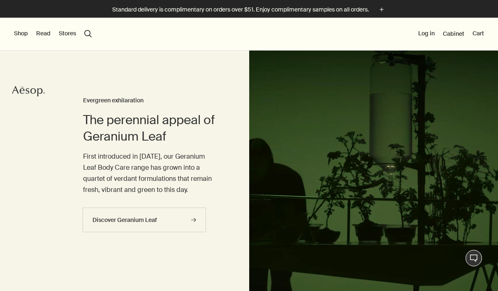
click at [15, 31] on button "Shop" at bounding box center [21, 34] width 14 height 8
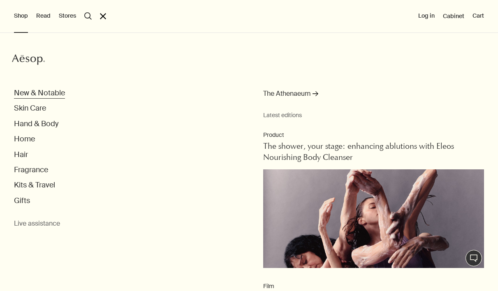
click at [41, 96] on button "New & Notable" at bounding box center [39, 92] width 51 height 9
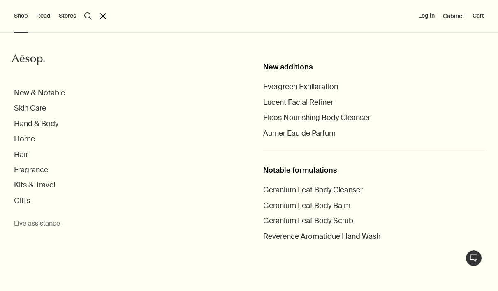
scroll to position [30, 0]
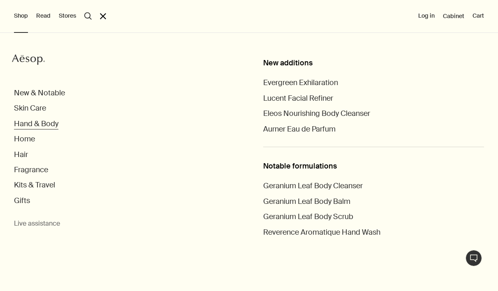
click at [37, 123] on button "Hand & Body" at bounding box center [36, 123] width 44 height 9
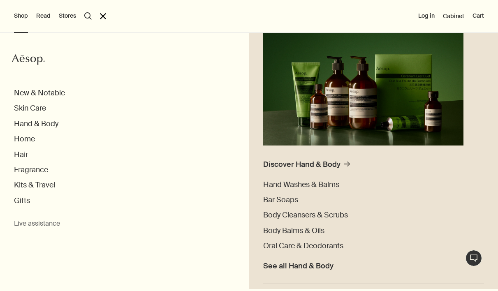
scroll to position [133, 0]
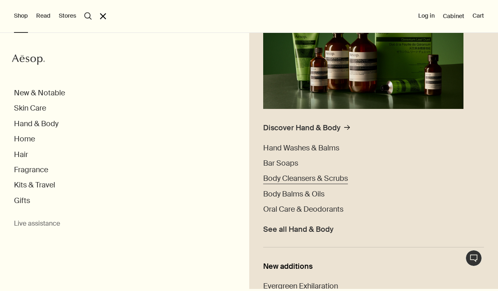
click at [312, 176] on span "Body Cleansers & Scrubs" at bounding box center [305, 179] width 85 height 10
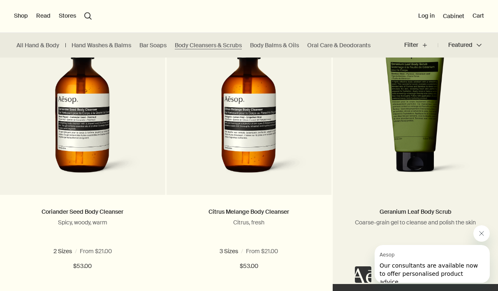
scroll to position [554, 0]
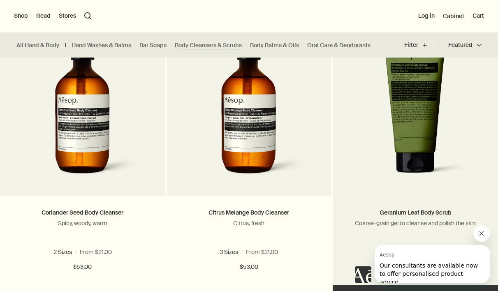
click at [405, 112] on img at bounding box center [415, 107] width 128 height 152
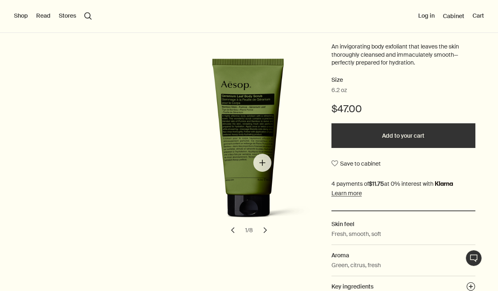
scroll to position [109, 0]
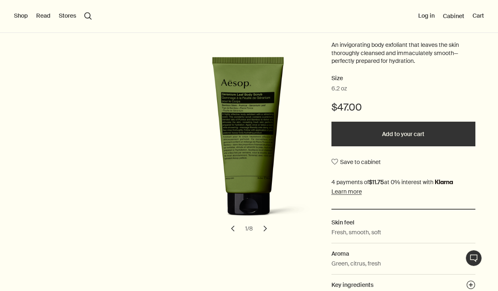
click at [384, 128] on button "Add to your cart" at bounding box center [404, 134] width 144 height 25
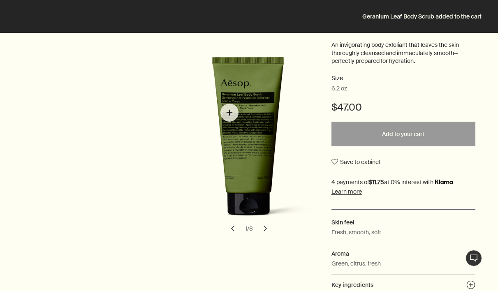
scroll to position [0, 0]
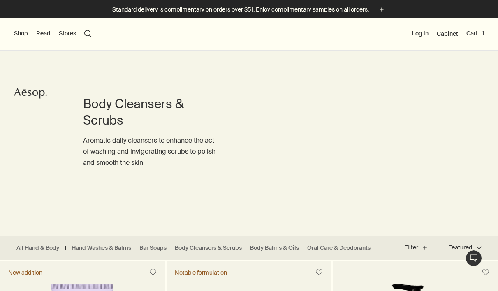
click at [22, 32] on button "Shop" at bounding box center [21, 34] width 14 height 8
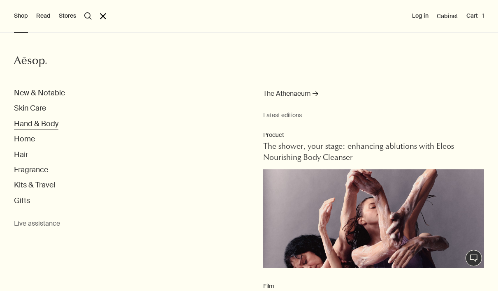
click at [35, 126] on button "Hand & Body" at bounding box center [36, 123] width 44 height 9
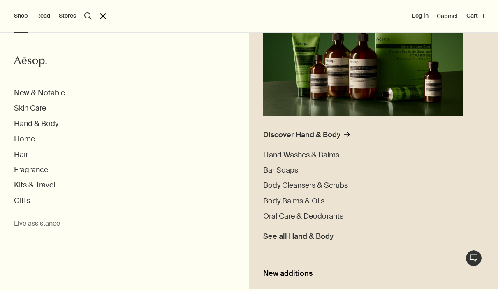
scroll to position [148, 0]
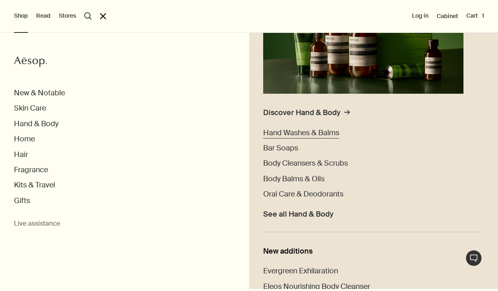
click at [288, 135] on span "Hand Washes & Balms" at bounding box center [301, 133] width 76 height 10
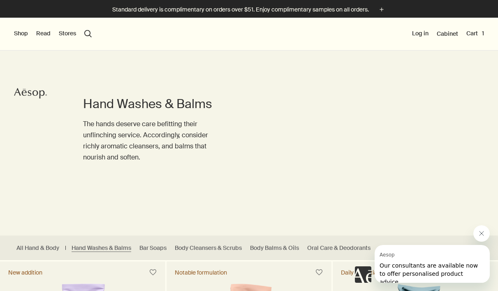
click at [23, 34] on button "Shop" at bounding box center [21, 34] width 14 height 8
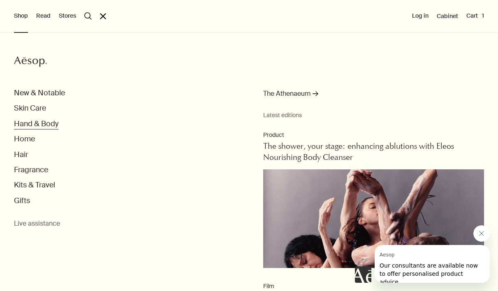
click at [30, 122] on button "Hand & Body" at bounding box center [36, 123] width 44 height 9
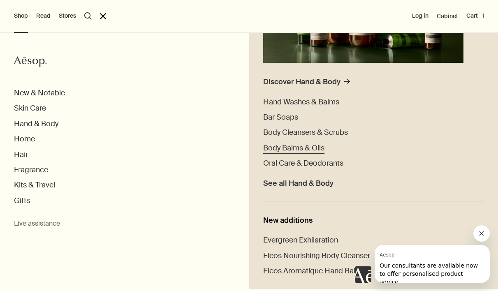
scroll to position [179, 0]
click at [306, 132] on span "Body Cleansers & Scrubs" at bounding box center [305, 133] width 85 height 10
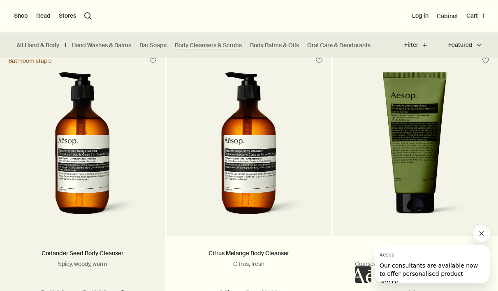
scroll to position [513, 0]
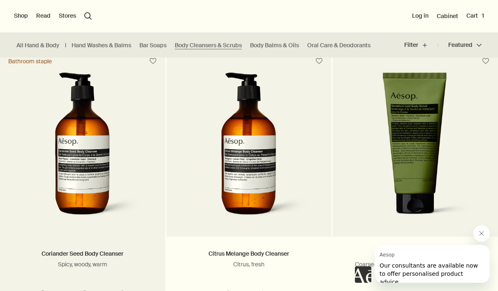
click at [60, 146] on img at bounding box center [82, 148] width 123 height 152
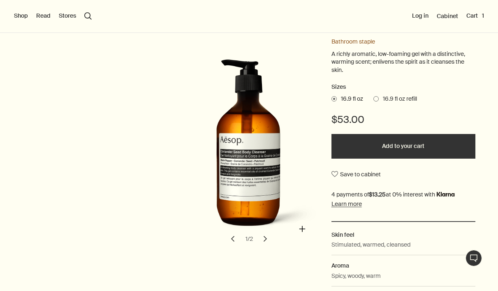
scroll to position [112, 0]
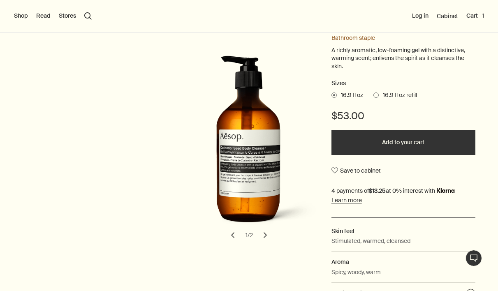
click at [379, 95] on span at bounding box center [376, 95] width 5 height 5
click at [374, 95] on input "16.9 fl oz refill" at bounding box center [374, 93] width 0 height 5
click at [338, 95] on span "16.9 fl oz" at bounding box center [350, 95] width 26 height 8
click at [332, 95] on input "16.9 fl oz" at bounding box center [332, 93] width 0 height 5
click at [370, 144] on button "Add to your cart" at bounding box center [404, 142] width 144 height 25
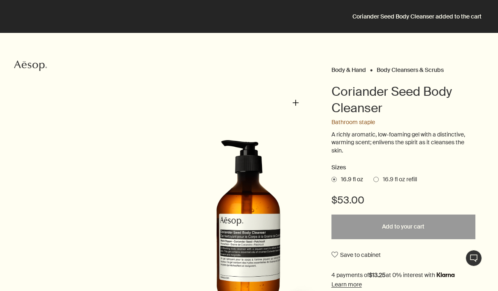
scroll to position [0, 0]
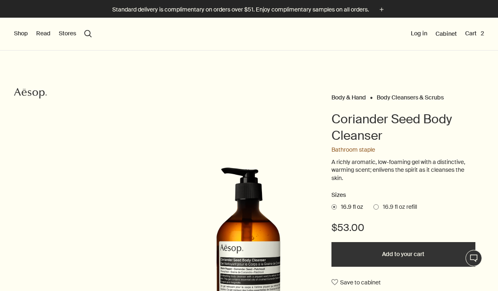
click at [14, 35] on div "Shop New & Notable Skin Care Hand & Body Home Hair Fragrance Kits & Travel Gift…" at bounding box center [249, 34] width 498 height 33
click at [16, 35] on button "Shop" at bounding box center [21, 34] width 14 height 8
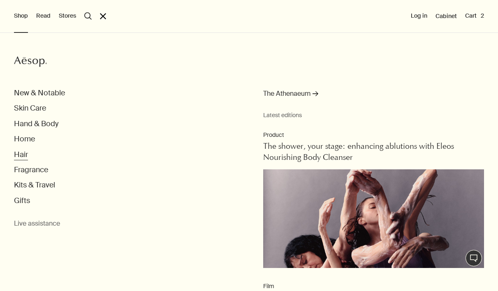
click at [24, 154] on button "Hair" at bounding box center [21, 154] width 14 height 9
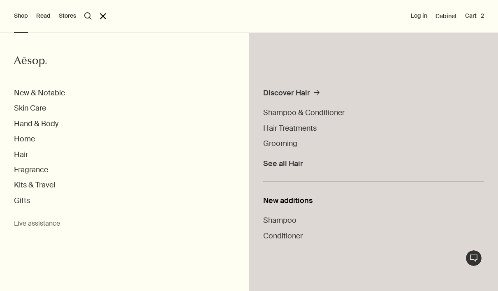
scroll to position [4, 0]
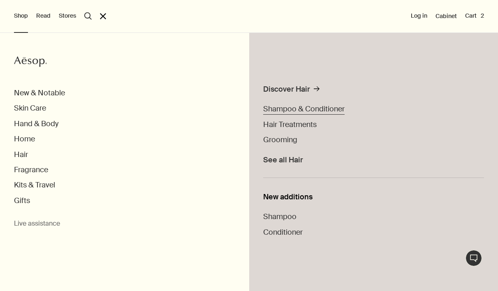
click at [301, 109] on span "Shampoo & Conditioner" at bounding box center [303, 109] width 81 height 10
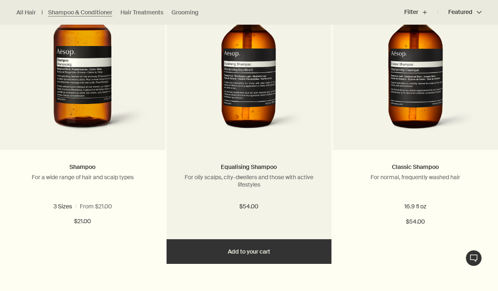
scroll to position [318, 0]
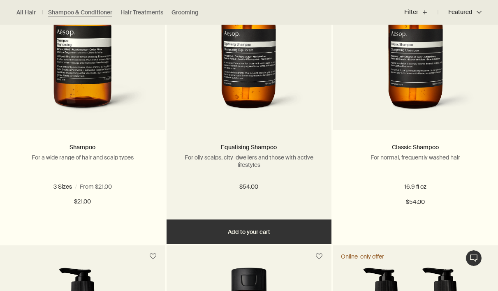
click at [271, 232] on button "Add Add to your cart" at bounding box center [249, 232] width 165 height 25
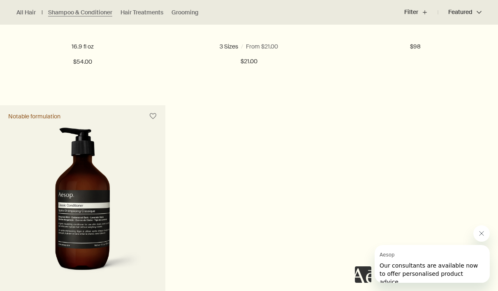
scroll to position [762, 0]
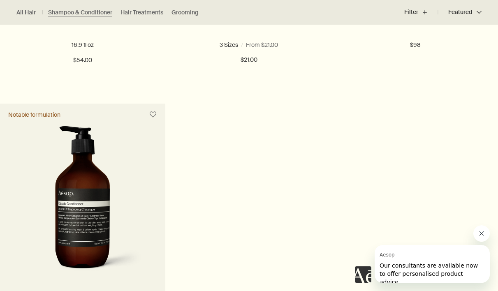
click at [53, 155] on img at bounding box center [82, 202] width 123 height 152
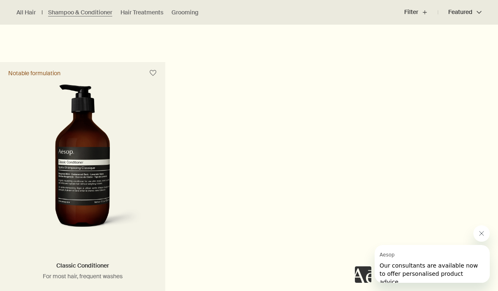
scroll to position [832, 0]
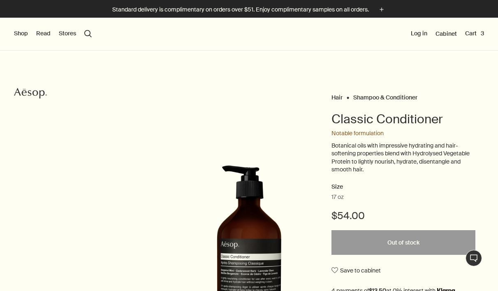
click at [20, 33] on button "Shop" at bounding box center [21, 34] width 14 height 8
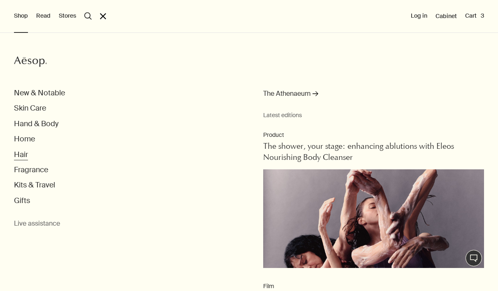
click at [22, 159] on button "Hair" at bounding box center [21, 154] width 14 height 9
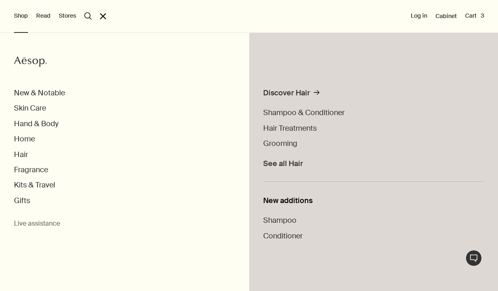
scroll to position [4, 0]
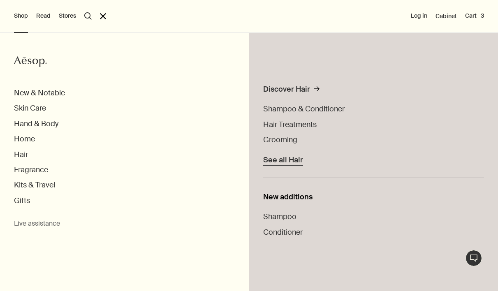
click at [278, 161] on span "See all Hair" at bounding box center [283, 160] width 40 height 9
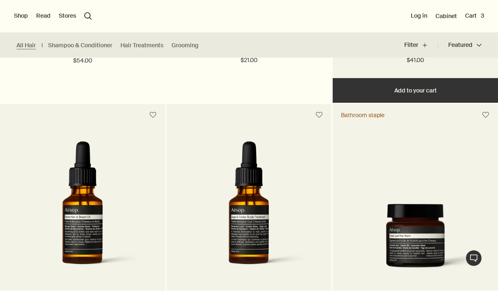
scroll to position [557, 0]
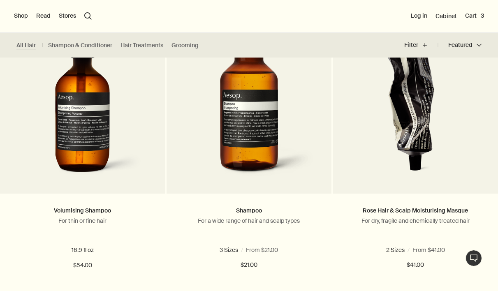
click at [17, 17] on button "Shop" at bounding box center [21, 16] width 14 height 8
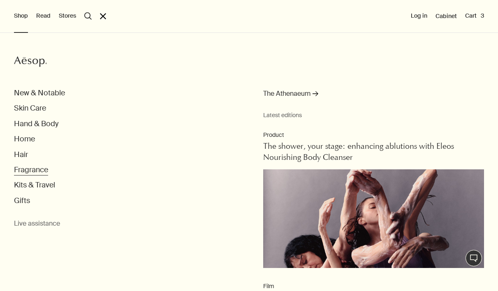
click at [30, 167] on button "Fragrance" at bounding box center [31, 169] width 34 height 9
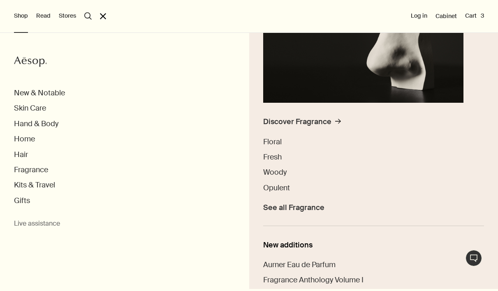
scroll to position [205, 0]
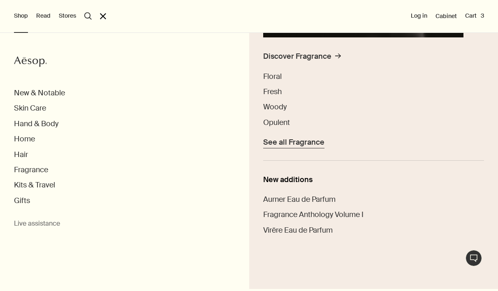
click at [306, 144] on span "See all Fragrance" at bounding box center [293, 142] width 61 height 9
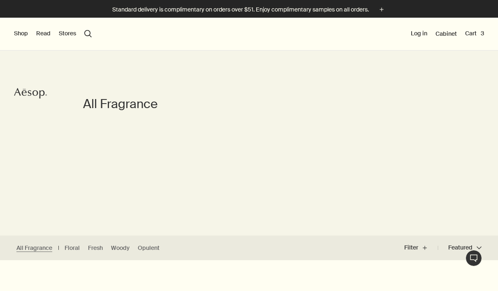
click at [18, 32] on button "Shop" at bounding box center [21, 34] width 14 height 8
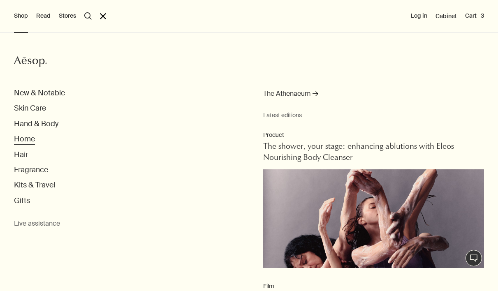
click at [28, 140] on button "Home" at bounding box center [24, 139] width 21 height 9
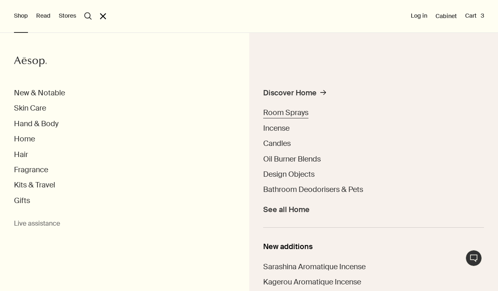
click at [288, 116] on span "Room Sprays" at bounding box center [285, 113] width 45 height 10
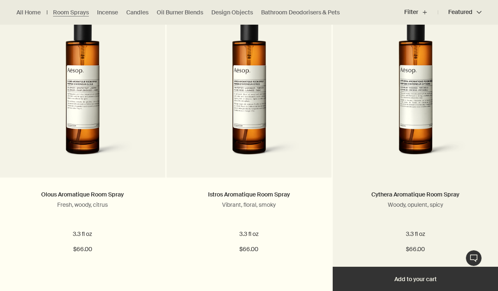
scroll to position [278, 0]
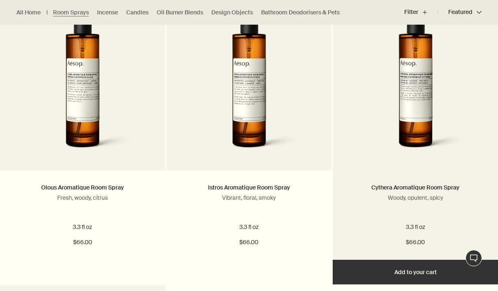
click at [424, 98] on img at bounding box center [416, 82] width 132 height 152
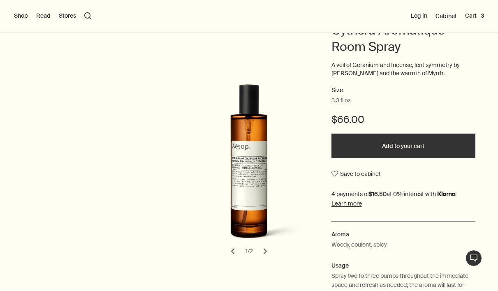
scroll to position [90, 0]
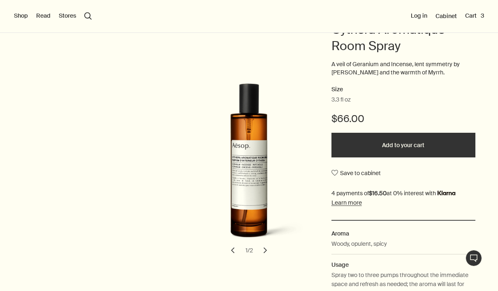
click at [357, 148] on button "Add to your cart" at bounding box center [404, 145] width 144 height 25
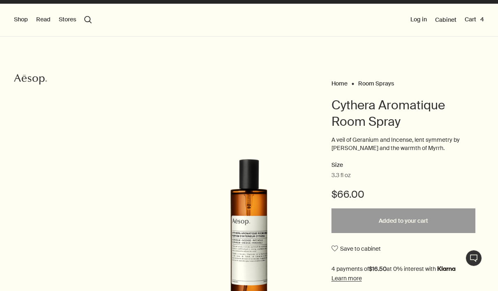
scroll to position [0, 0]
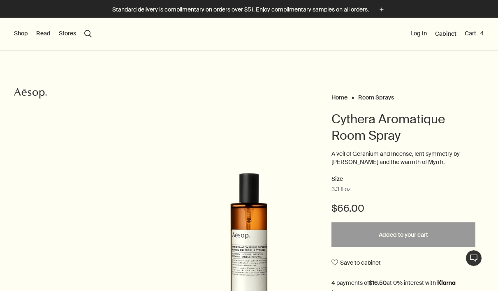
click at [18, 35] on button "Shop" at bounding box center [21, 34] width 14 height 8
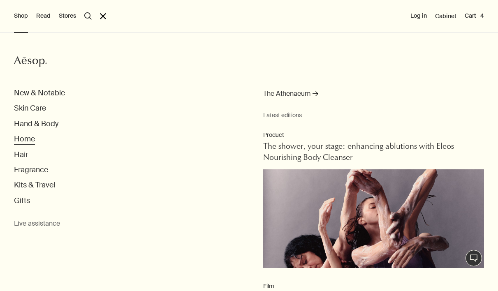
click at [24, 137] on button "Home" at bounding box center [24, 139] width 21 height 9
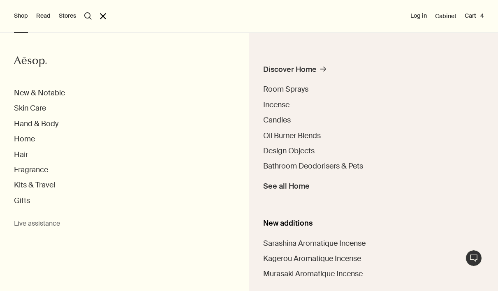
scroll to position [23, 0]
click at [291, 188] on span "See all Home" at bounding box center [286, 186] width 47 height 9
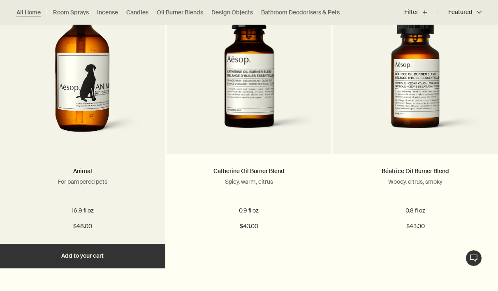
scroll to position [1201, 0]
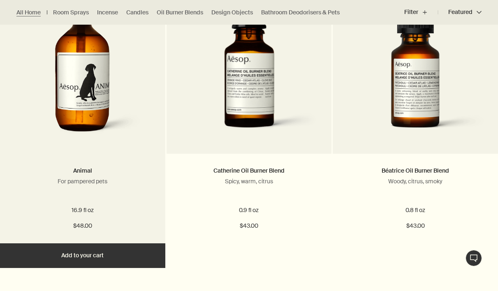
click at [98, 112] on img at bounding box center [82, 65] width 123 height 152
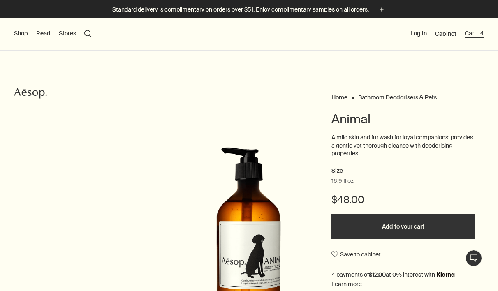
click at [475, 37] on button "Cart 4" at bounding box center [474, 34] width 19 height 8
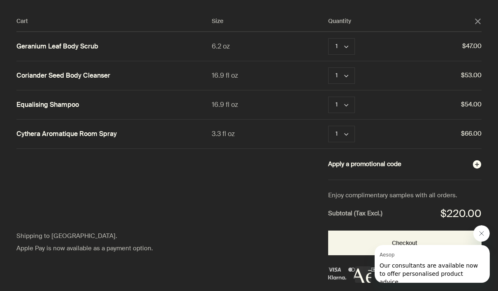
click at [405, 166] on button "Apply a promotional code plusAndCloseWithCircle" at bounding box center [405, 164] width 154 height 11
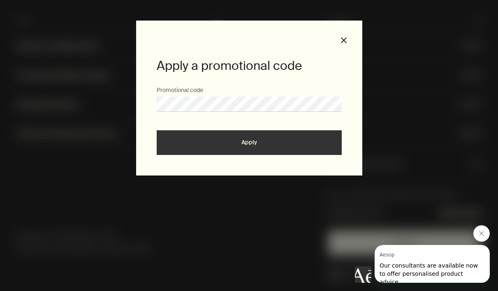
click at [237, 149] on button "Apply" at bounding box center [249, 142] width 185 height 25
click at [157, 130] on button "Apply" at bounding box center [249, 142] width 185 height 25
click at [242, 144] on button "submit" at bounding box center [249, 142] width 185 height 25
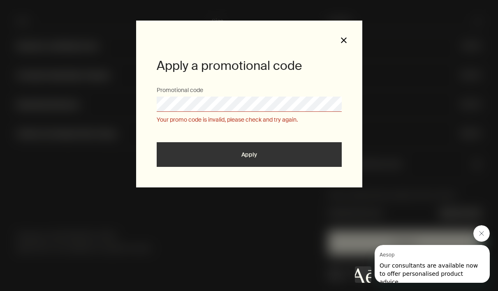
click at [346, 42] on button "close" at bounding box center [343, 40] width 7 height 7
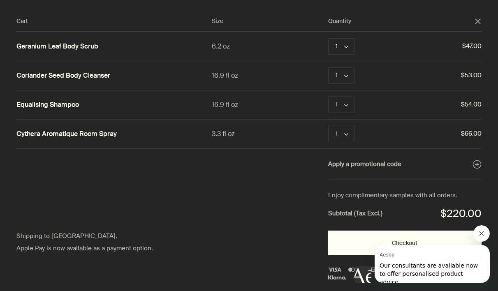
click at [341, 247] on button "Checkout" at bounding box center [405, 243] width 154 height 25
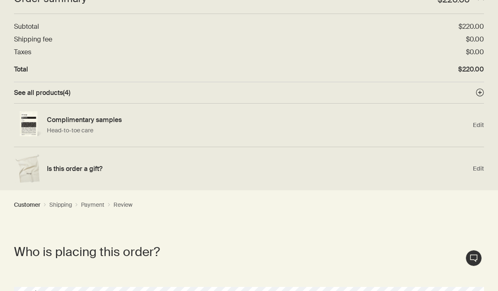
scroll to position [41, 0]
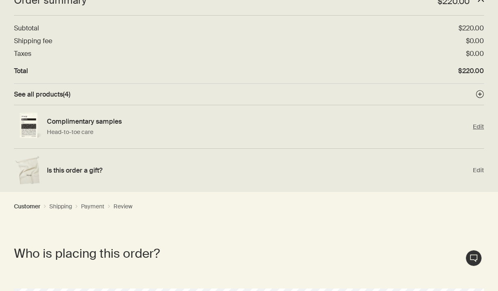
click at [479, 127] on span "Edit" at bounding box center [478, 127] width 11 height 8
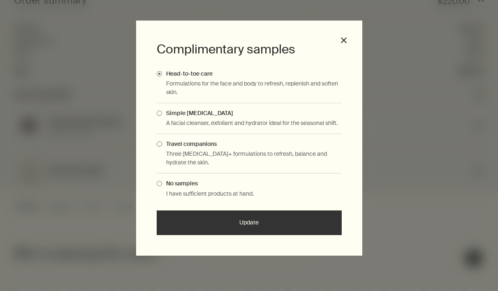
click at [213, 148] on div "Travel companions Three Skin Care+ formulations to refresh, balance and hydrate…" at bounding box center [249, 154] width 185 height 40
click at [164, 144] on span "Travel companions" at bounding box center [189, 143] width 55 height 7
click at [162, 144] on input "Travel companions" at bounding box center [162, 142] width 0 height 5
click at [235, 220] on button "Update" at bounding box center [249, 223] width 185 height 25
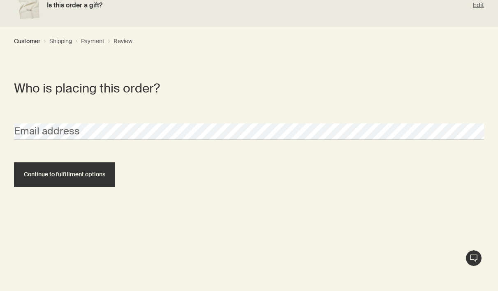
scroll to position [197, 0]
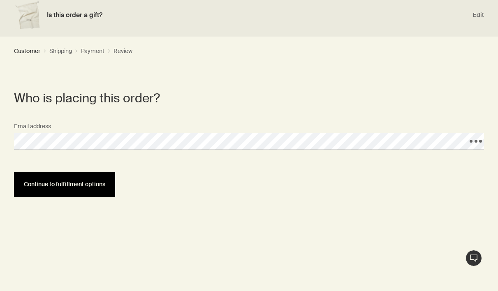
click at [70, 187] on span "Continue to fulfillment options" at bounding box center [64, 184] width 81 height 6
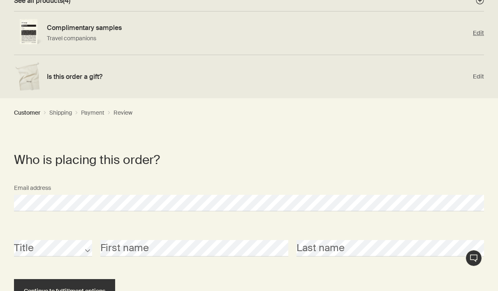
scroll to position [202, 0]
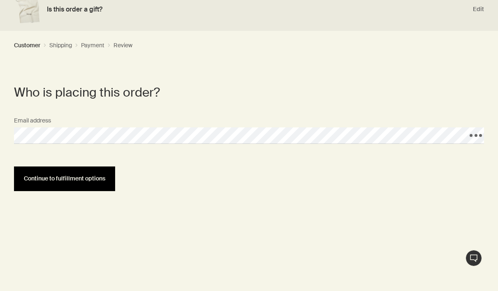
click at [54, 184] on button "Continue to fulfillment options" at bounding box center [64, 179] width 101 height 25
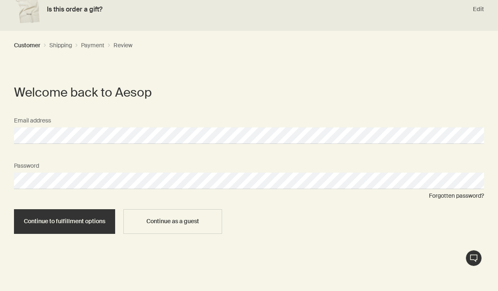
click at [14, 209] on button "Continue to fulfillment options" at bounding box center [64, 221] width 101 height 25
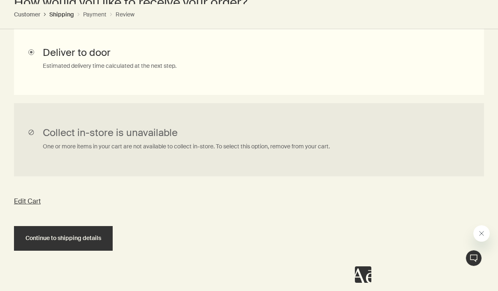
scroll to position [471, 0]
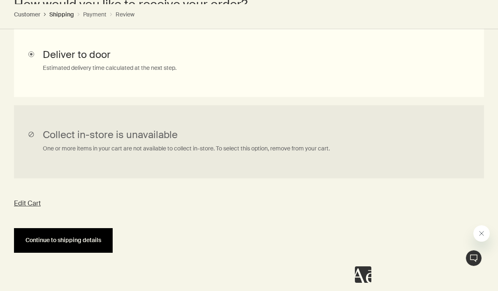
click at [61, 245] on button "Continue to shipping details" at bounding box center [63, 240] width 99 height 25
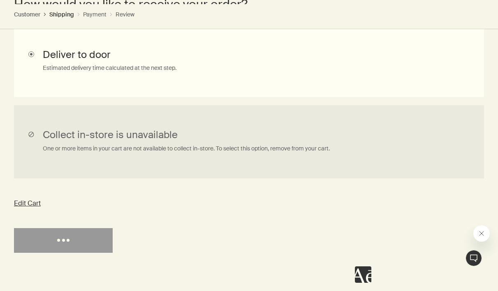
select select "US"
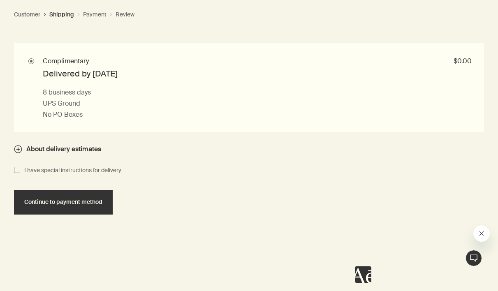
scroll to position [984, 0]
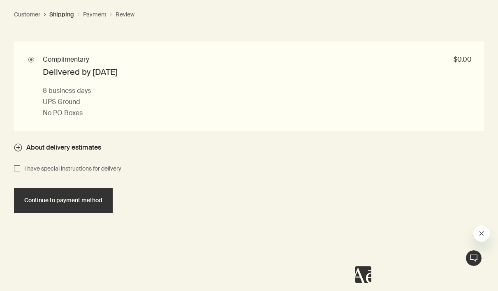
click at [58, 149] on span "About delivery estimates" at bounding box center [63, 147] width 75 height 9
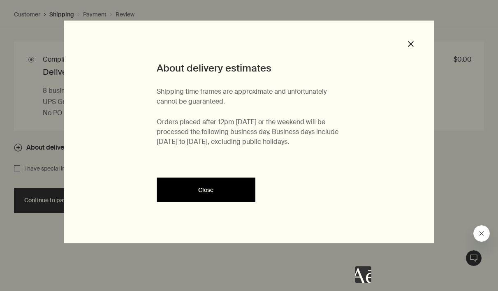
click at [217, 192] on div "Close" at bounding box center [206, 190] width 79 height 6
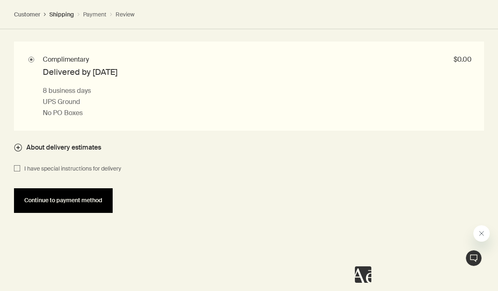
click at [74, 201] on span "Continue to payment method" at bounding box center [63, 201] width 78 height 6
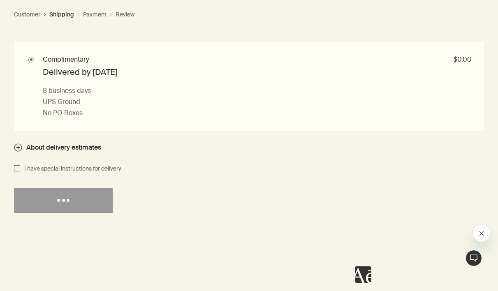
select select "US"
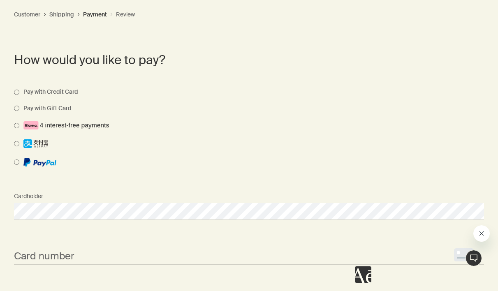
scroll to position [814, 0]
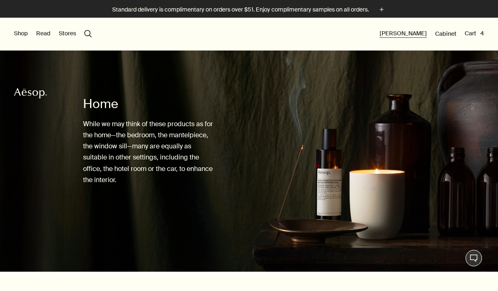
click at [403, 33] on button "[PERSON_NAME]" at bounding box center [403, 34] width 47 height 8
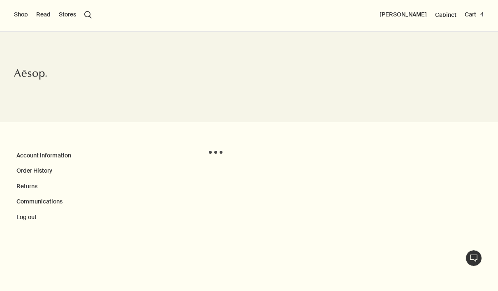
scroll to position [20, 0]
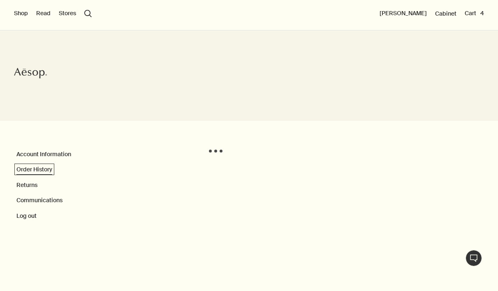
click at [39, 170] on link "Order History" at bounding box center [34, 169] width 36 height 7
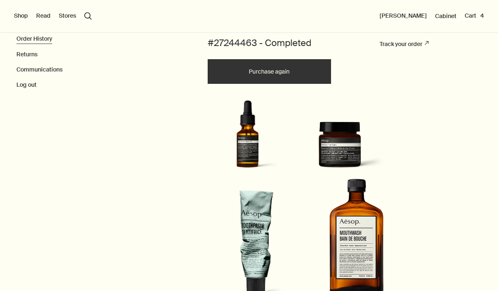
scroll to position [149, 0]
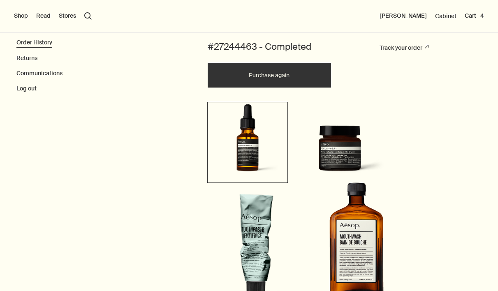
click at [256, 149] on img at bounding box center [247, 141] width 77 height 75
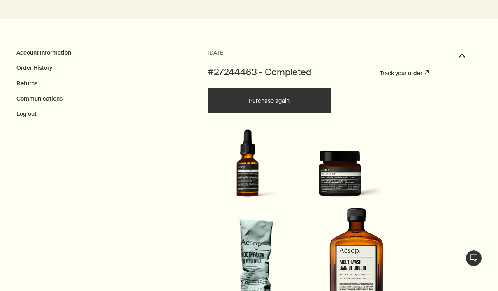
scroll to position [142, 0]
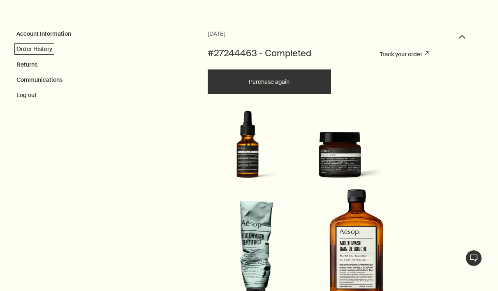
click at [37, 49] on link "Order History" at bounding box center [34, 48] width 36 height 7
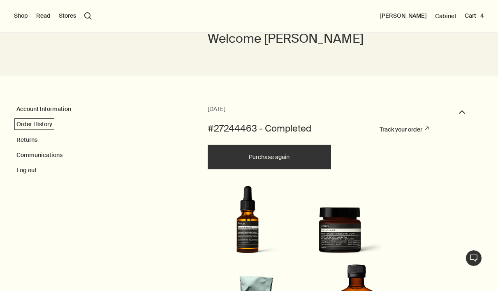
scroll to position [66, 0]
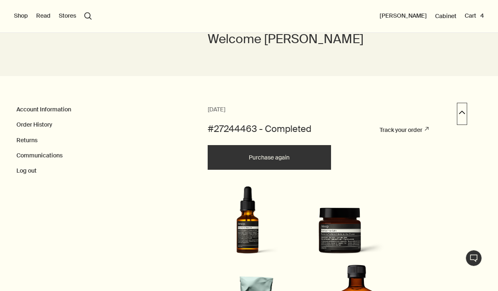
click at [459, 107] on button "downArrow" at bounding box center [462, 114] width 6 height 18
click at [464, 114] on button "downArrow" at bounding box center [462, 114] width 6 height 18
click at [400, 129] on link "Track your order rightUpArrow" at bounding box center [404, 129] width 49 height 7
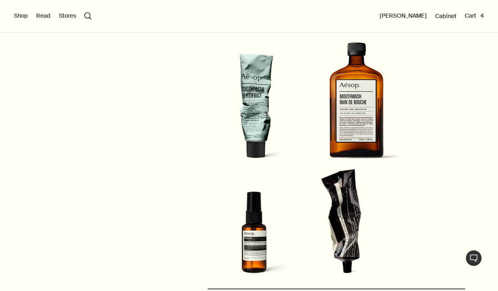
scroll to position [0, 0]
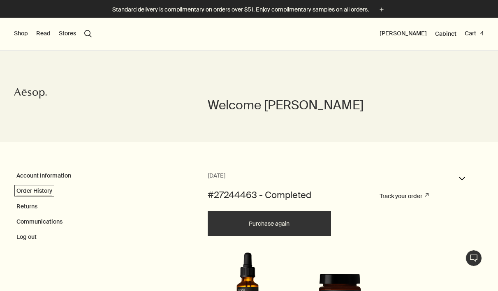
click at [23, 195] on link "Order History" at bounding box center [34, 190] width 36 height 7
click at [24, 194] on link "Order History" at bounding box center [34, 190] width 36 height 7
click at [463, 179] on button "downArrow" at bounding box center [462, 180] width 6 height 18
click at [461, 179] on button "downArrow" at bounding box center [462, 180] width 6 height 18
